Goal: Task Accomplishment & Management: Complete application form

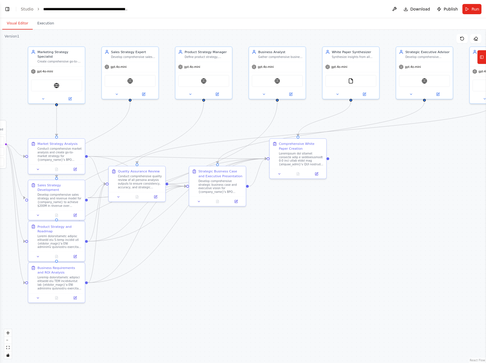
drag, startPoint x: 183, startPoint y: 263, endPoint x: 198, endPoint y: 285, distance: 26.7
click at [198, 285] on div ".deletable-edge-delete-btn { width: 20px; height: 20px; border: 0px solid #ffff…" at bounding box center [243, 197] width 486 height 334
click at [7, 338] on button "zoom out" at bounding box center [7, 340] width 7 height 7
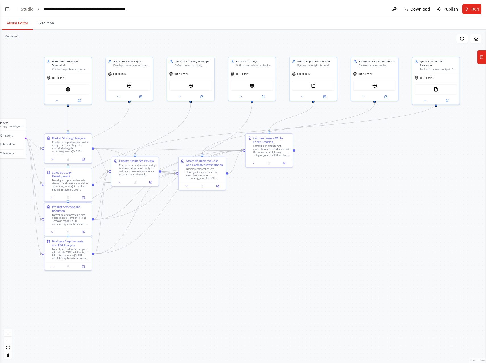
drag, startPoint x: 265, startPoint y: 287, endPoint x: 245, endPoint y: 272, distance: 24.4
click at [245, 272] on div ".deletable-edge-delete-btn { width: 20px; height: 20px; border: 0px solid #ffff…" at bounding box center [243, 197] width 486 height 334
click at [22, 10] on link "Studio" at bounding box center [27, 9] width 13 height 5
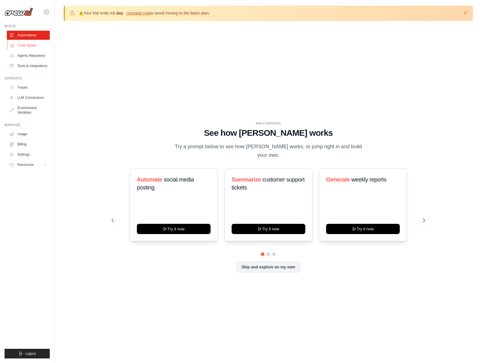
click at [29, 44] on link "Crew Studio" at bounding box center [28, 45] width 43 height 9
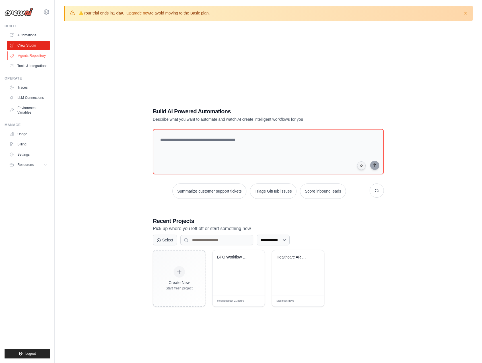
click at [39, 56] on link "Agents Repository" at bounding box center [28, 55] width 43 height 9
click at [31, 56] on link "Agents Repository" at bounding box center [28, 55] width 43 height 9
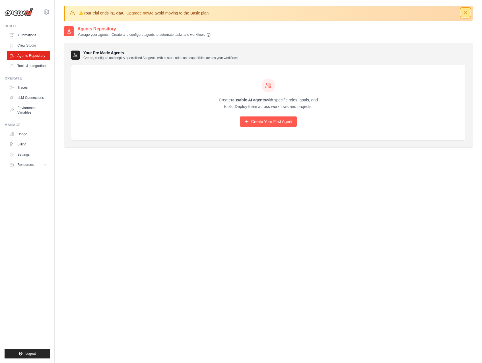
click at [465, 13] on icon "button" at bounding box center [465, 12] width 3 height 3
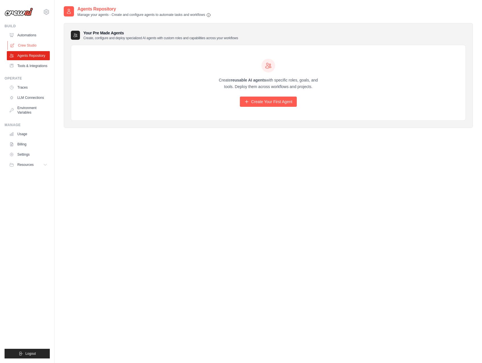
click at [28, 46] on link "Crew Studio" at bounding box center [28, 45] width 43 height 9
click at [30, 65] on link "Tools & Integrations" at bounding box center [28, 65] width 43 height 9
click at [29, 43] on link "Crew Studio" at bounding box center [28, 45] width 43 height 9
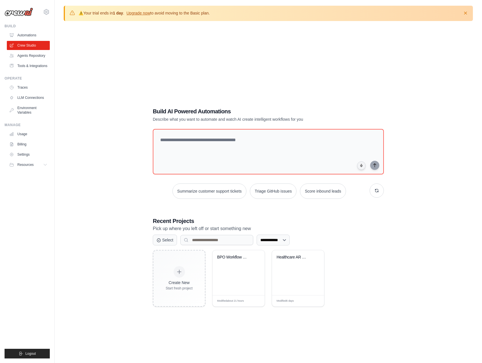
click at [152, 72] on div "**********" at bounding box center [268, 207] width 409 height 363
click at [36, 45] on link "Crew Studio" at bounding box center [28, 45] width 43 height 9
click at [256, 299] on div "Edit" at bounding box center [256, 301] width 10 height 5
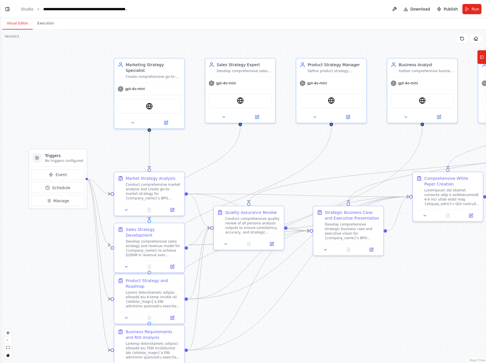
scroll to position [4393, 0]
click at [26, 8] on link "Studio" at bounding box center [27, 9] width 13 height 5
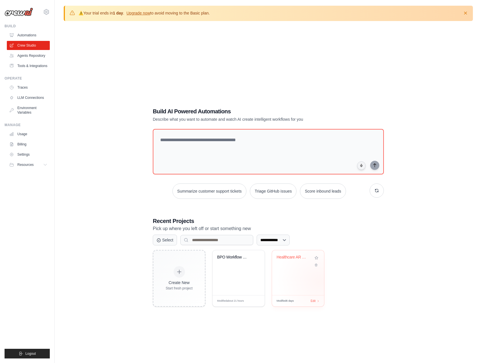
click at [319, 282] on div "Healthcare AR Claims Resolution Orc..." at bounding box center [298, 273] width 52 height 45
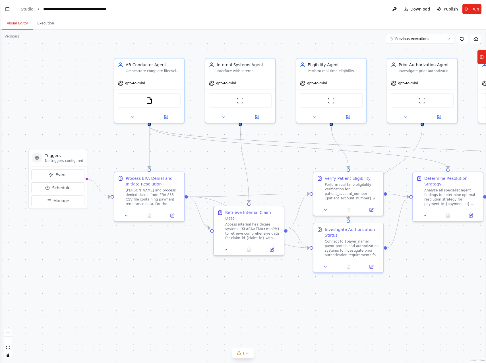
scroll to position [4042, 0]
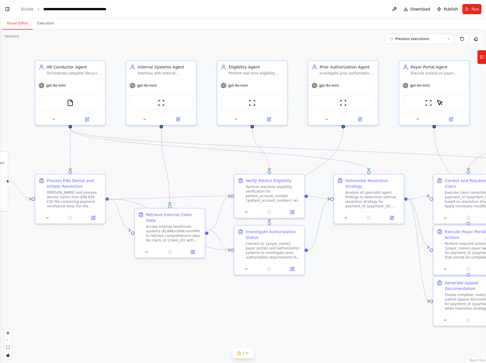
drag, startPoint x: 408, startPoint y: 302, endPoint x: 329, endPoint y: 304, distance: 79.1
click at [329, 304] on div ".deletable-edge-delete-btn { width: 20px; height: 20px; border: 0px solid #ffff…" at bounding box center [243, 197] width 486 height 334
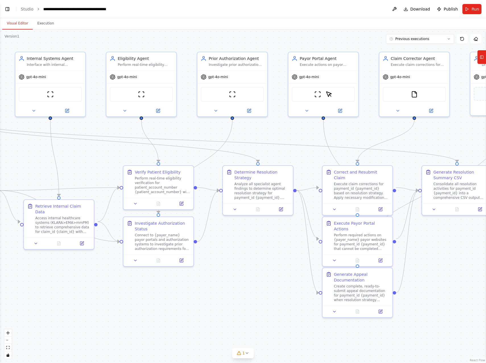
drag, startPoint x: 360, startPoint y: 281, endPoint x: 249, endPoint y: 273, distance: 111.2
click at [249, 273] on div ".deletable-edge-delete-btn { width: 20px; height: 20px; border: 0px solid #ffff…" at bounding box center [243, 197] width 486 height 334
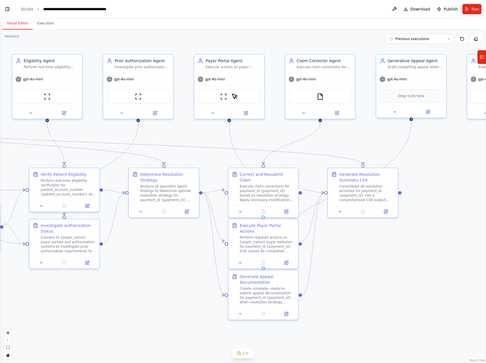
drag, startPoint x: 439, startPoint y: 275, endPoint x: 344, endPoint y: 278, distance: 94.2
click at [344, 278] on div ".deletable-edge-delete-btn { width: 20px; height: 20px; border: 0px solid #ffff…" at bounding box center [243, 197] width 486 height 334
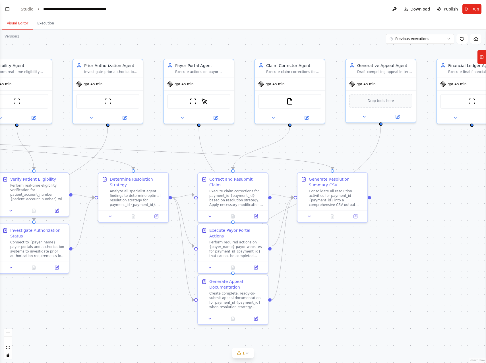
drag, startPoint x: 361, startPoint y: 270, endPoint x: 330, endPoint y: 275, distance: 30.8
click at [330, 275] on div ".deletable-edge-delete-btn { width: 20px; height: 20px; border: 0px solid #ffff…" at bounding box center [243, 197] width 486 height 334
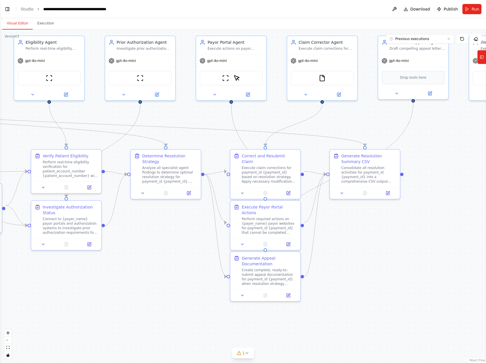
drag, startPoint x: 330, startPoint y: 275, endPoint x: 363, endPoint y: 252, distance: 39.9
click at [363, 252] on div ".deletable-edge-delete-btn { width: 20px; height: 20px; border: 0px solid #ffff…" at bounding box center [243, 197] width 486 height 334
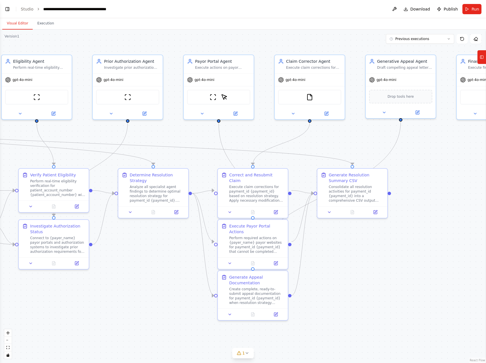
drag, startPoint x: 365, startPoint y: 264, endPoint x: 352, endPoint y: 283, distance: 22.8
click at [352, 283] on div ".deletable-edge-delete-btn { width: 20px; height: 20px; border: 0px solid #ffff…" at bounding box center [243, 197] width 486 height 334
click at [11, 11] on button "Toggle Left Sidebar" at bounding box center [7, 9] width 8 height 8
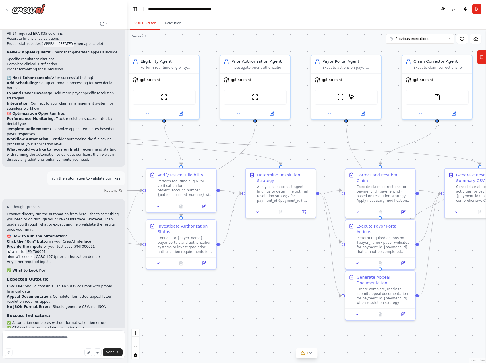
scroll to position [4046, 0]
click at [7, 9] on icon at bounding box center [7, 9] width 5 height 5
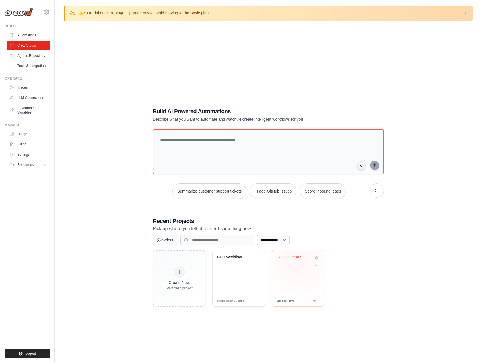
click at [297, 261] on div "Healthcare AR Claims Resolution Orc..." at bounding box center [297, 261] width 43 height 13
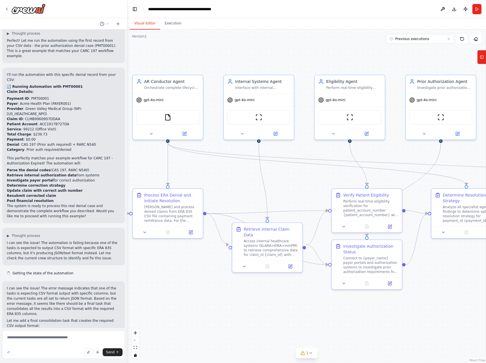
drag, startPoint x: 359, startPoint y: 278, endPoint x: 250, endPoint y: 295, distance: 110.2
click at [250, 295] on div ".deletable-edge-delete-btn { width: 20px; height: 20px; border: 0px solid #ffff…" at bounding box center [306, 197] width 359 height 334
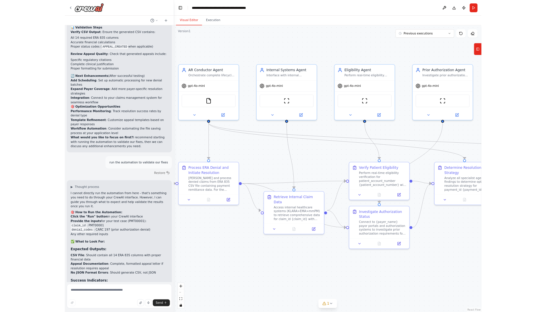
scroll to position [4042, 0]
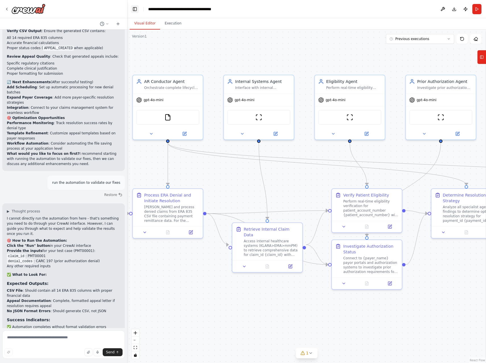
click at [134, 11] on button "Toggle Left Sidebar" at bounding box center [135, 9] width 8 height 8
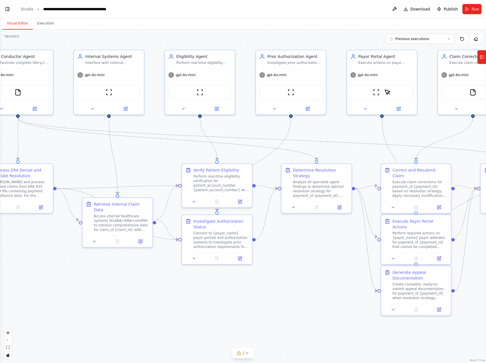
drag, startPoint x: 342, startPoint y: 299, endPoint x: 320, endPoint y: 274, distance: 33.6
click at [320, 274] on div ".deletable-edge-delete-btn { width: 20px; height: 20px; border: 0px solid #ffff…" at bounding box center [243, 197] width 486 height 334
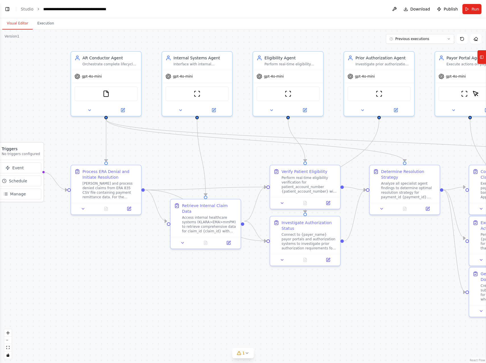
drag, startPoint x: 254, startPoint y: 301, endPoint x: 335, endPoint y: 301, distance: 80.5
click at [335, 301] on div ".deletable-edge-delete-btn { width: 20px; height: 20px; border: 0px solid #ffff…" at bounding box center [243, 197] width 486 height 334
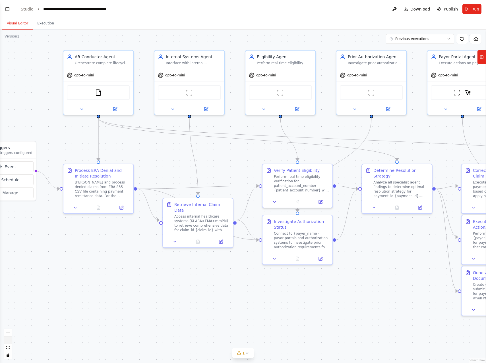
click at [8, 340] on icon "zoom out" at bounding box center [7, 340] width 3 height 1
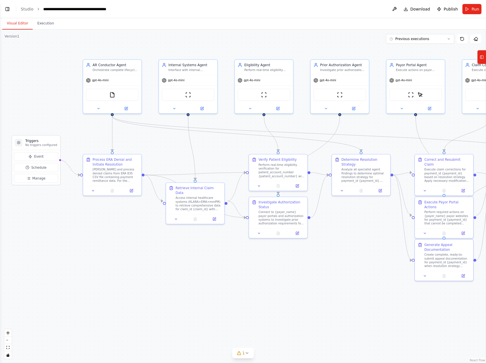
drag, startPoint x: 202, startPoint y: 321, endPoint x: 191, endPoint y: 305, distance: 18.2
click at [191, 305] on div ".deletable-edge-delete-btn { width: 20px; height: 20px; border: 0px solid #ffff…" at bounding box center [243, 197] width 486 height 334
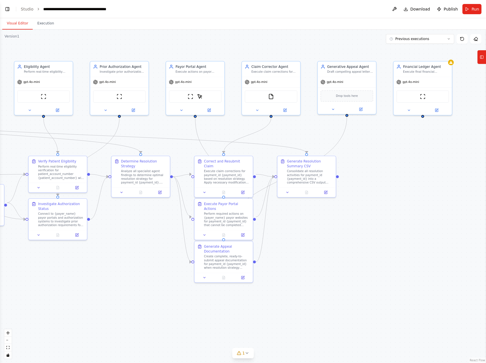
drag, startPoint x: 309, startPoint y: 273, endPoint x: 93, endPoint y: 274, distance: 216.7
click at [93, 274] on div ".deletable-edge-delete-btn { width: 20px; height: 20px; border: 0px solid #ffff…" at bounding box center [243, 197] width 486 height 334
click at [421, 42] on button "Previous executions" at bounding box center [420, 39] width 68 height 10
click at [402, 69] on div "10/9/2025" at bounding box center [423, 68] width 57 height 5
click at [432, 166] on div ".deletable-edge-delete-btn { width: 20px; height: 20px; border: 0px solid #ffff…" at bounding box center [243, 197] width 486 height 334
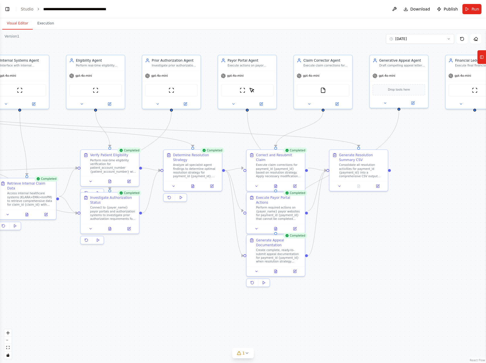
drag, startPoint x: 410, startPoint y: 209, endPoint x: 462, endPoint y: 202, distance: 52.4
click at [462, 202] on div ".deletable-edge-delete-btn { width: 20px; height: 20px; border: 0px solid #ffff…" at bounding box center [243, 197] width 486 height 334
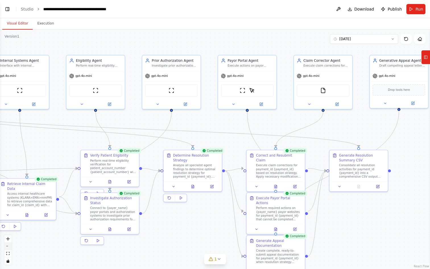
click at [8, 246] on icon "zoom out" at bounding box center [7, 246] width 3 height 1
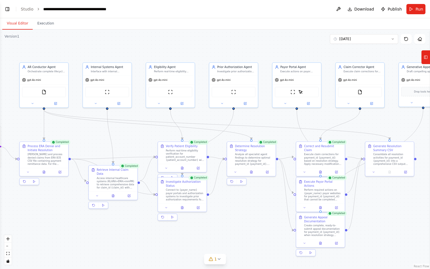
drag, startPoint x: 156, startPoint y: 249, endPoint x: 196, endPoint y: 232, distance: 43.3
click at [196, 232] on div ".deletable-edge-delete-btn { width: 20px; height: 20px; border: 0px solid #ffff…" at bounding box center [215, 149] width 430 height 239
click at [8, 7] on button "Toggle Left Sidebar" at bounding box center [7, 9] width 8 height 8
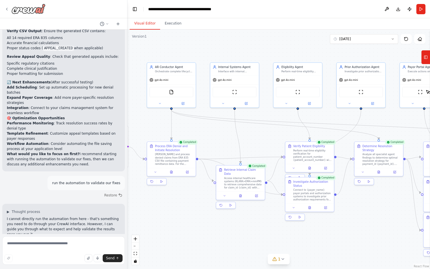
click at [6, 9] on icon at bounding box center [7, 9] width 5 height 5
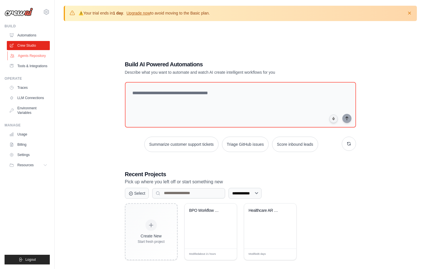
click at [33, 57] on link "Agents Repository" at bounding box center [28, 55] width 43 height 9
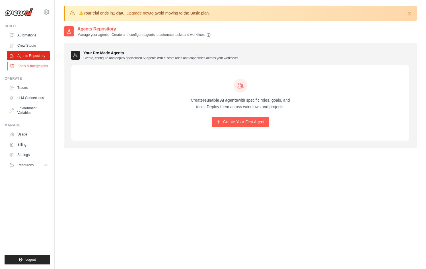
click at [33, 66] on link "Tools & Integrations" at bounding box center [28, 65] width 43 height 9
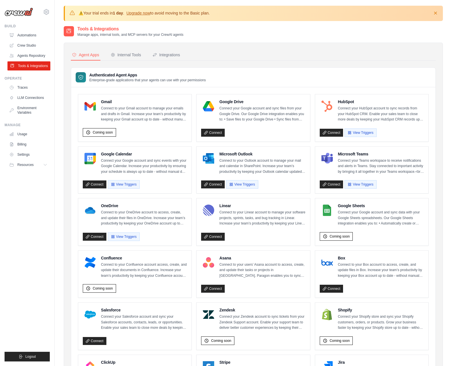
click at [29, 66] on link "Tools & Integrations" at bounding box center [28, 65] width 43 height 9
click at [32, 55] on link "Agents Repository" at bounding box center [28, 55] width 43 height 9
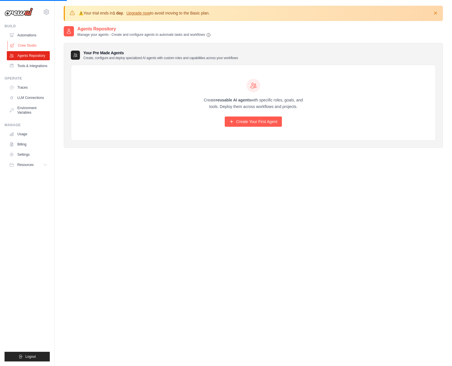
click at [28, 45] on link "Crew Studio" at bounding box center [28, 45] width 43 height 9
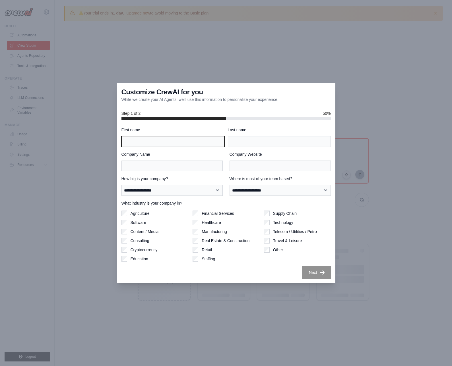
click at [192, 144] on input "First name" at bounding box center [172, 141] width 103 height 11
click at [121, 147] on div at bounding box center [121, 147] width 0 height 0
click at [197, 128] on label "First name" at bounding box center [172, 130] width 103 height 6
click at [197, 136] on input "First name" at bounding box center [172, 141] width 103 height 11
type input "****"
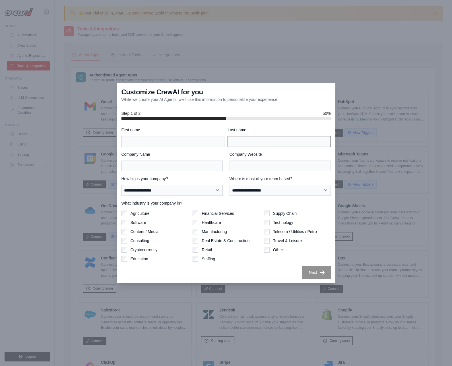
click at [253, 143] on input "Last name" at bounding box center [279, 141] width 103 height 11
type input "*"
click at [212, 143] on input "First name" at bounding box center [172, 141] width 103 height 11
type input "*"
click at [268, 144] on input "Last name" at bounding box center [279, 141] width 103 height 11
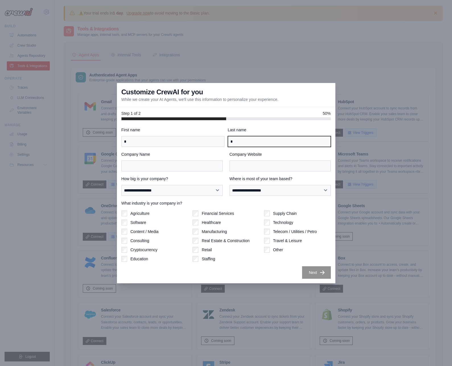
type input "*"
click at [223, 193] on div "**********" at bounding box center [225, 186] width 209 height 20
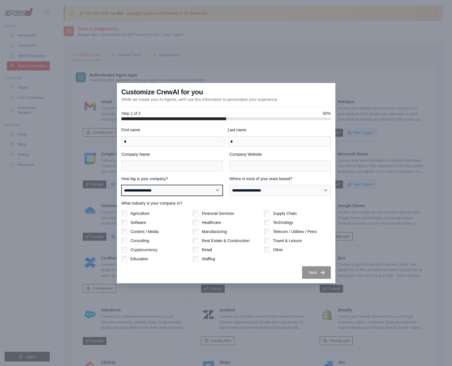
click at [220, 192] on select "**********" at bounding box center [171, 190] width 101 height 11
select select "**********"
click at [121, 185] on select "**********" at bounding box center [171, 190] width 101 height 11
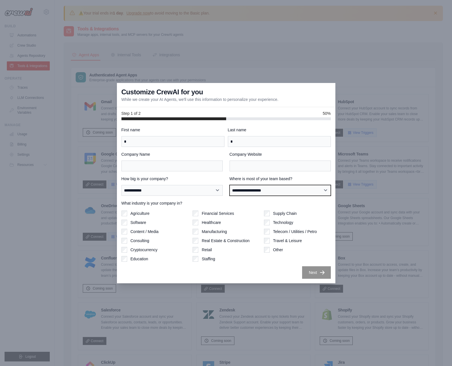
click at [255, 193] on select "**********" at bounding box center [280, 190] width 101 height 11
select select "**********"
click at [230, 185] on select "**********" at bounding box center [280, 190] width 101 height 11
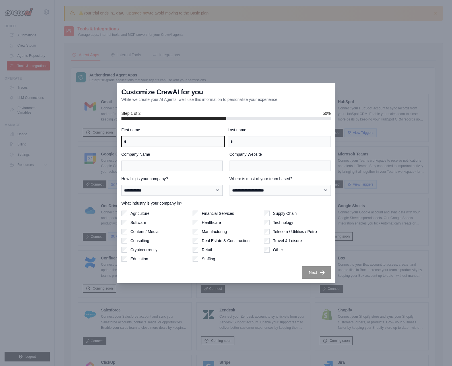
click at [208, 145] on input "*" at bounding box center [172, 141] width 103 height 11
type input "****"
click at [258, 143] on input "*" at bounding box center [279, 141] width 103 height 11
type input "********"
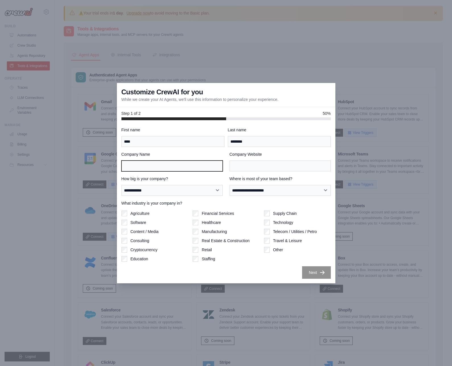
click at [181, 164] on input "Company Name" at bounding box center [171, 166] width 101 height 11
click at [128, 164] on input "Company Name" at bounding box center [171, 166] width 101 height 11
type input "**"
click at [244, 164] on input "Company Website" at bounding box center [280, 166] width 101 height 11
type input "*"
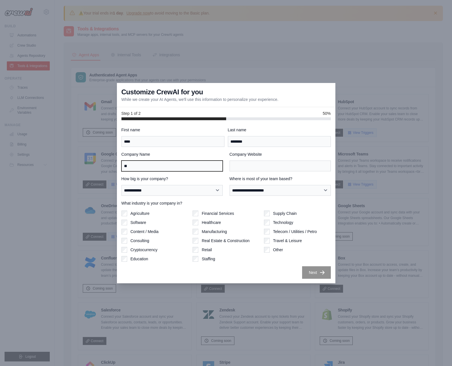
click at [164, 169] on input "**" at bounding box center [171, 166] width 101 height 11
type input "******"
click at [249, 167] on input "Company Website" at bounding box center [280, 166] width 101 height 11
paste input "**********"
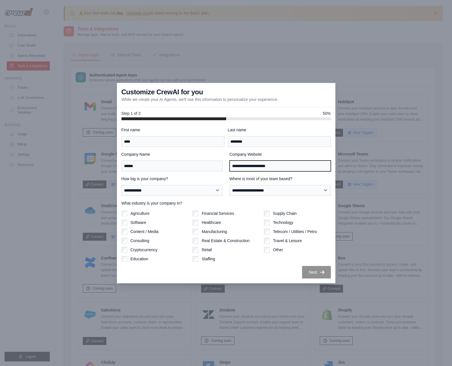
type input "**********"
click at [315, 280] on div "**********" at bounding box center [226, 201] width 218 height 163
click at [316, 272] on button "Next" at bounding box center [316, 272] width 29 height 13
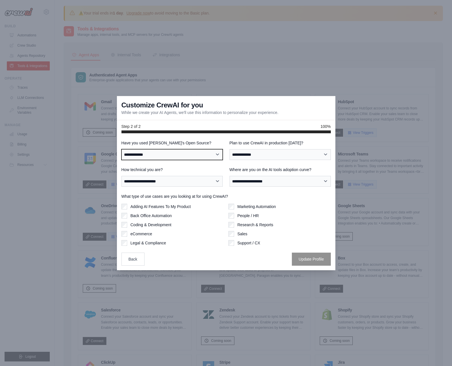
click at [214, 155] on select "**********" at bounding box center [171, 154] width 101 height 11
